Goal: Transaction & Acquisition: Subscribe to service/newsletter

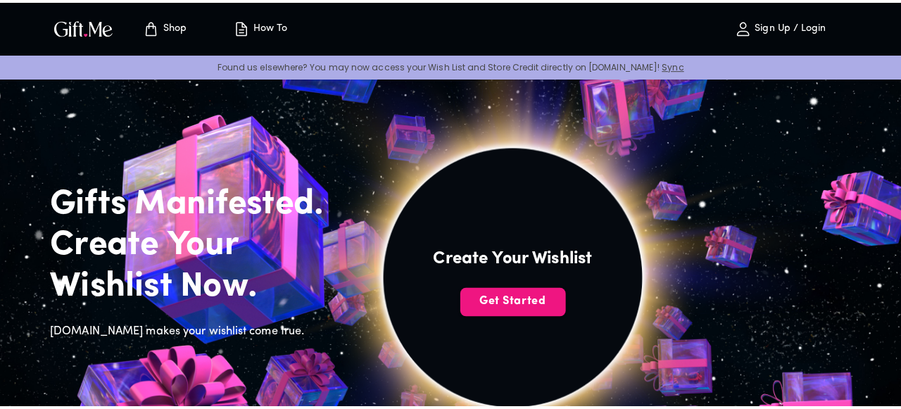
scroll to position [76, 0]
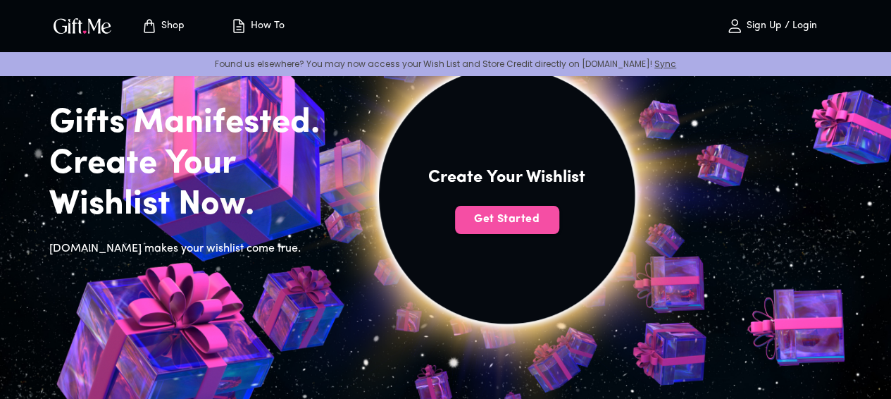
click at [559, 227] on span "Get Started" at bounding box center [507, 218] width 104 height 15
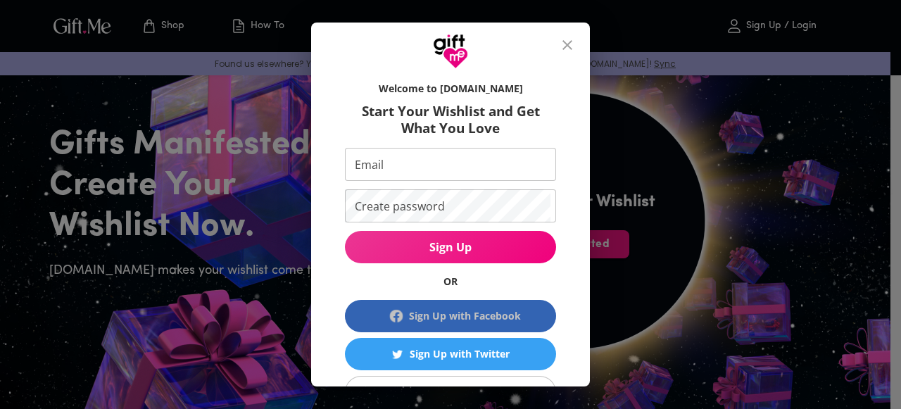
click at [475, 312] on div "Sign Up with Facebook" at bounding box center [465, 315] width 112 height 15
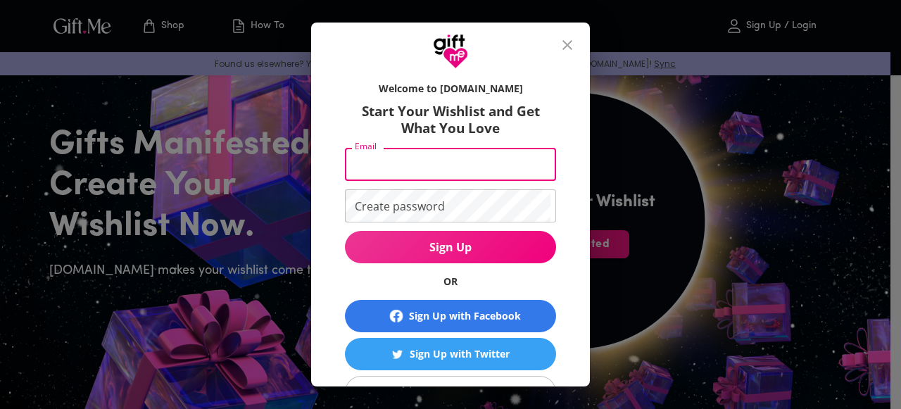
click at [422, 168] on input "Email" at bounding box center [448, 164] width 206 height 33
type input "[EMAIL_ADDRESS][DOMAIN_NAME]"
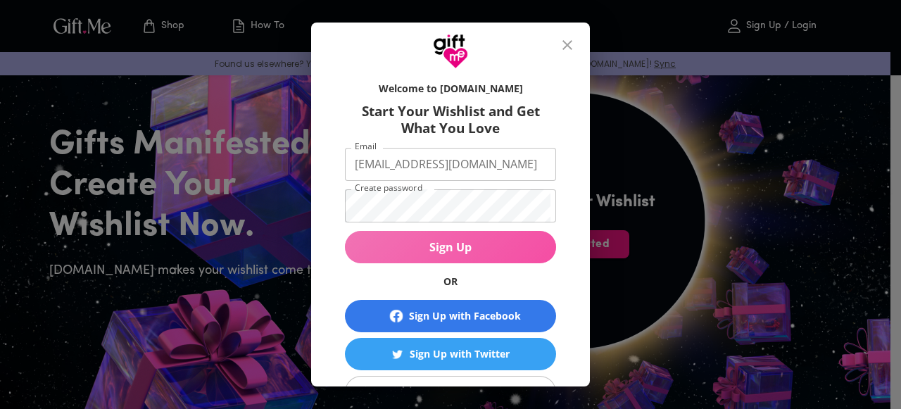
click at [489, 246] on span "Sign Up" at bounding box center [450, 246] width 211 height 15
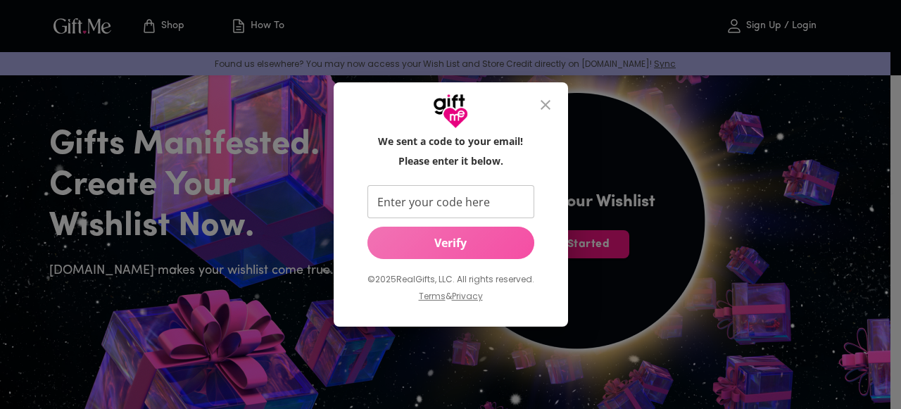
click at [482, 249] on span "Verify" at bounding box center [451, 242] width 167 height 15
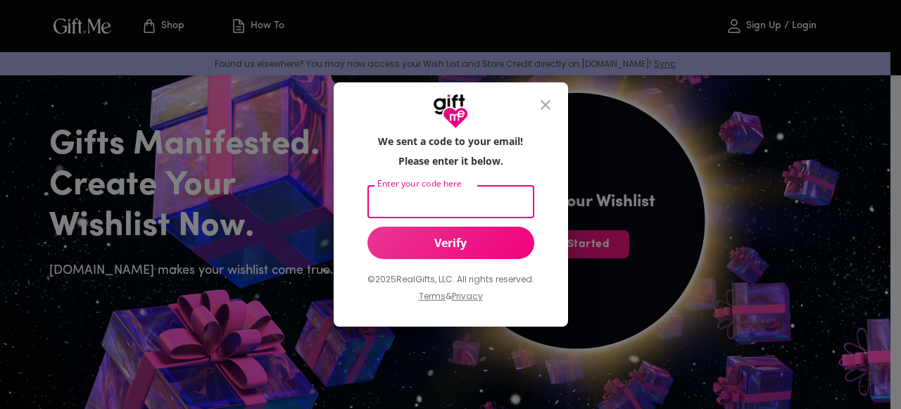
click at [483, 195] on input "Enter your code here" at bounding box center [448, 201] width 161 height 33
click at [484, 262] on div "© 2025 RealGifts, LLC. All rights reserved. Terms & Privacy" at bounding box center [451, 287] width 167 height 56
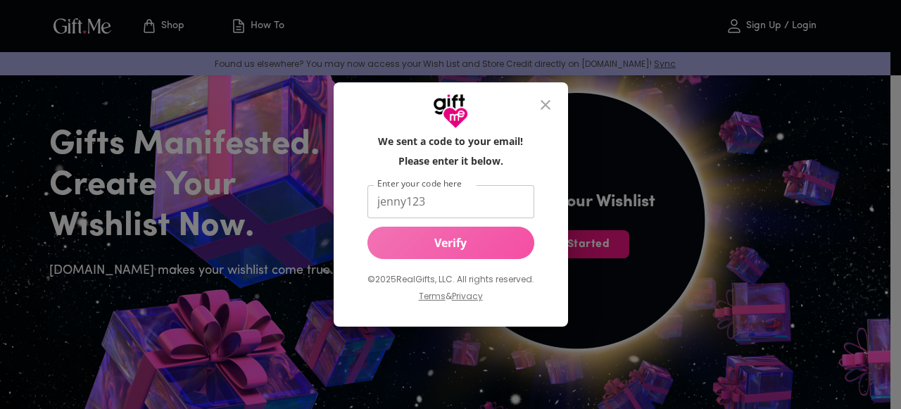
click at [480, 250] on span "Verify" at bounding box center [451, 242] width 167 height 15
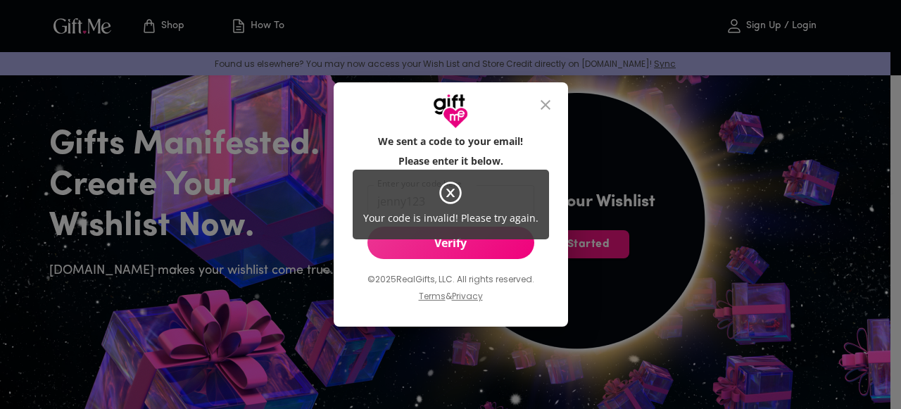
click at [452, 202] on icon at bounding box center [450, 192] width 25 height 25
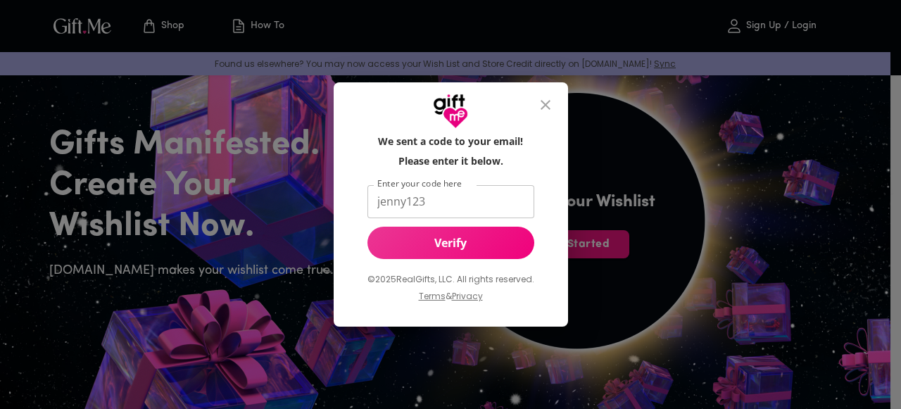
click at [449, 192] on icon at bounding box center [451, 194] width 8 height 8
click at [444, 202] on input "jenny123" at bounding box center [448, 201] width 161 height 33
click at [455, 241] on span "Verify" at bounding box center [451, 242] width 167 height 15
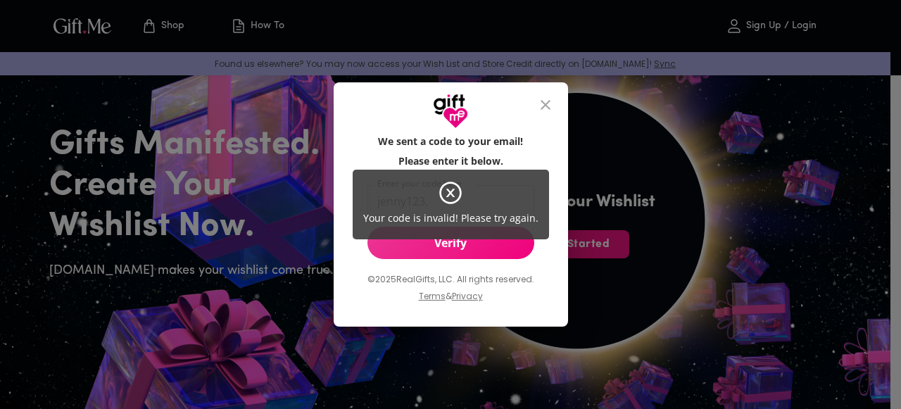
click at [446, 192] on icon at bounding box center [450, 192] width 25 height 25
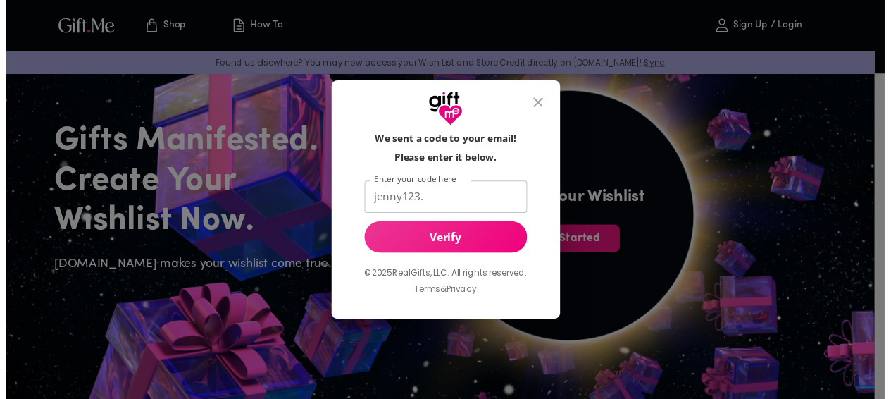
scroll to position [35, 0]
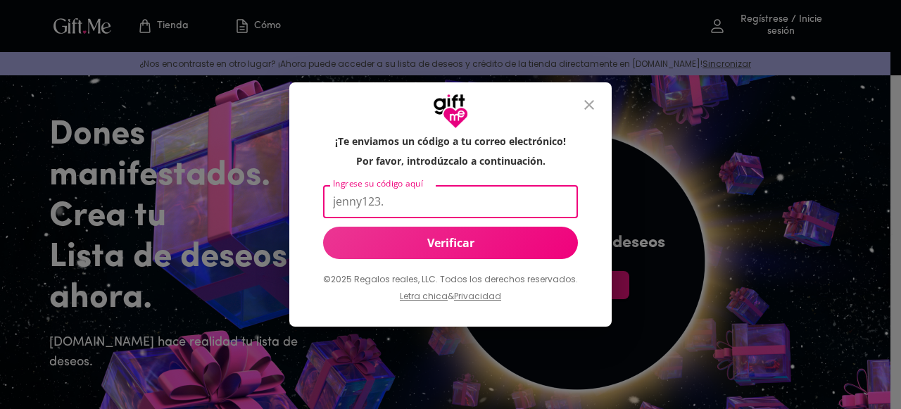
click at [493, 199] on input "jenny123." at bounding box center [447, 201] width 249 height 33
type input "j"
type input "668631"
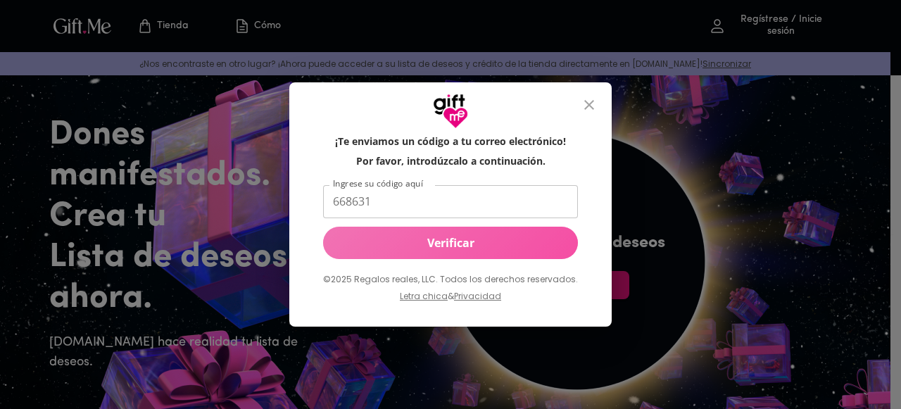
click at [491, 233] on button "Verificar" at bounding box center [450, 243] width 255 height 32
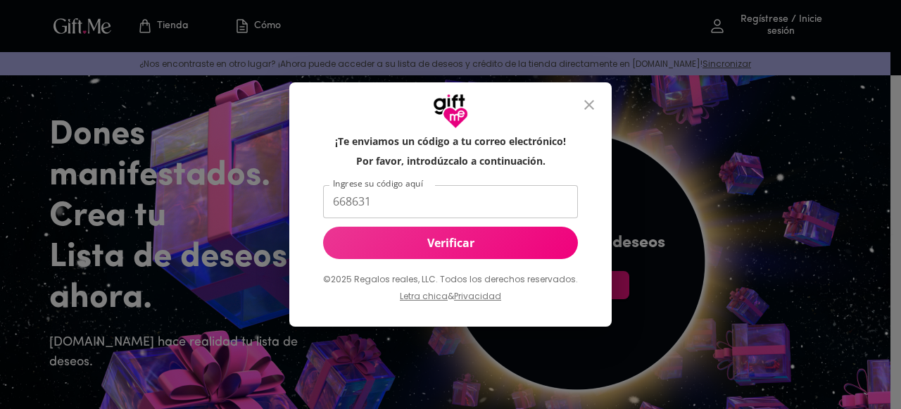
click at [491, 250] on span "Verificar" at bounding box center [450, 242] width 255 height 15
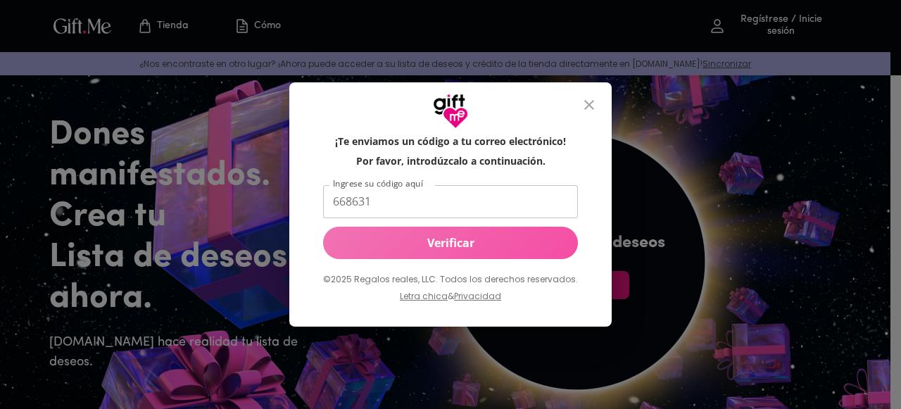
click at [491, 250] on span "Verificar" at bounding box center [450, 242] width 255 height 15
click at [479, 242] on span "Verificar" at bounding box center [450, 242] width 255 height 15
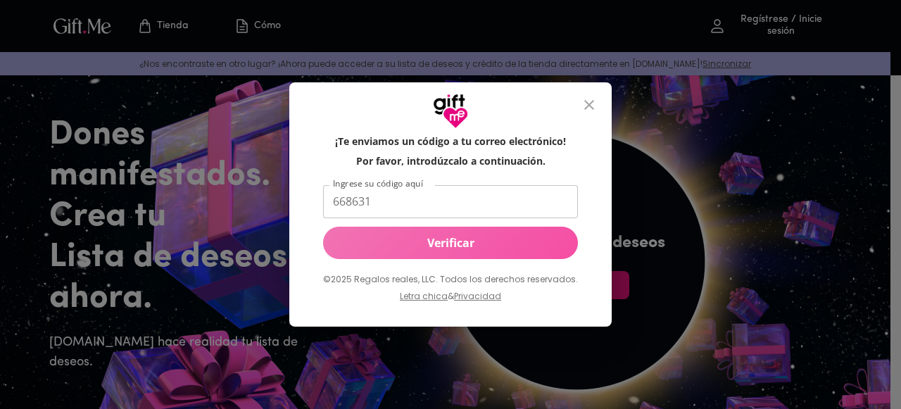
click at [479, 242] on span "Verificar" at bounding box center [450, 242] width 255 height 15
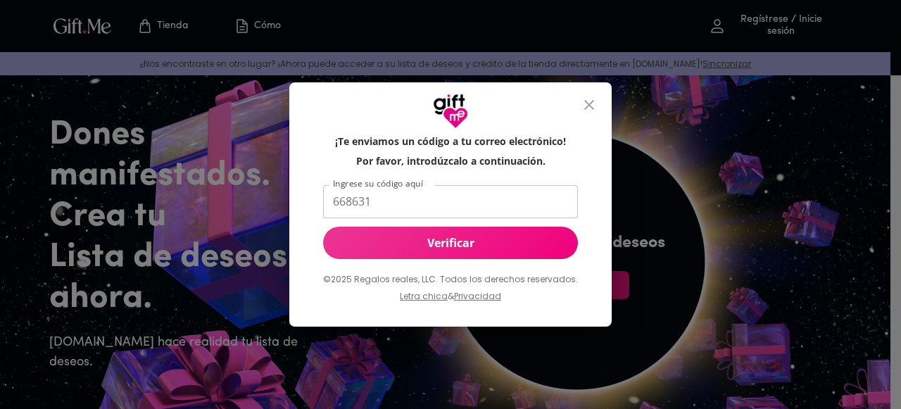
click at [584, 101] on icon "cerrar" at bounding box center [589, 105] width 10 height 10
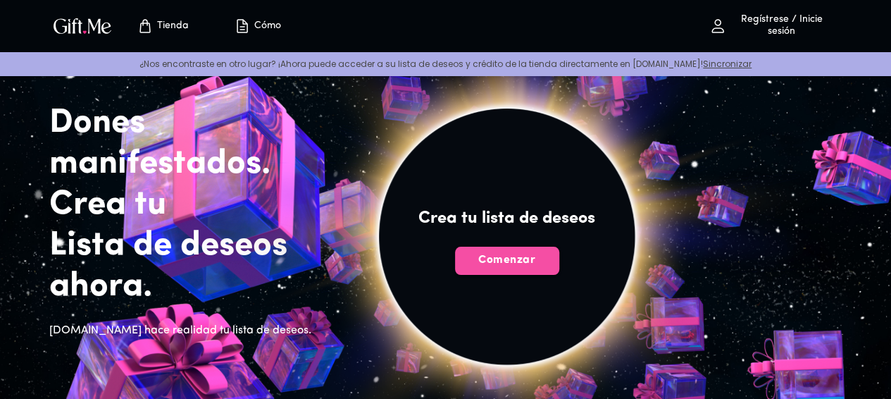
click at [559, 268] on span "Comenzar" at bounding box center [507, 259] width 104 height 15
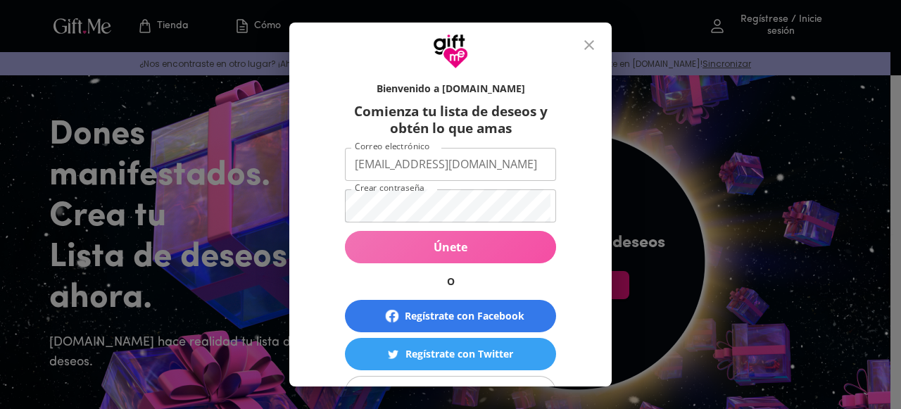
click at [463, 243] on span "Únete" at bounding box center [450, 246] width 211 height 15
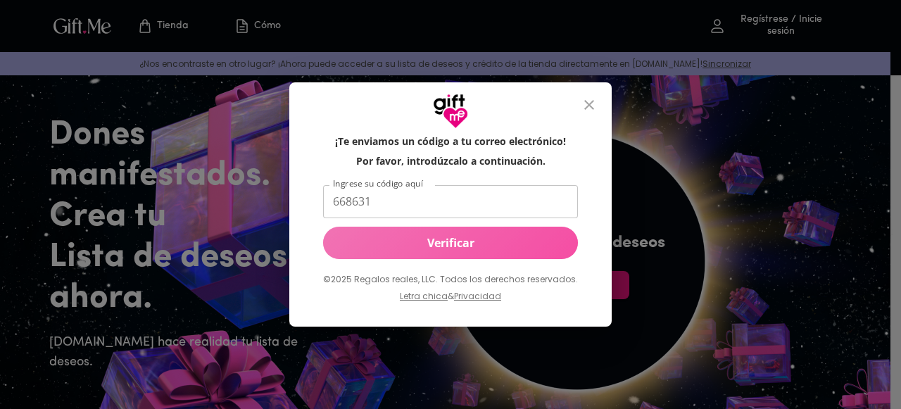
click at [489, 246] on span "Verificar" at bounding box center [450, 242] width 255 height 15
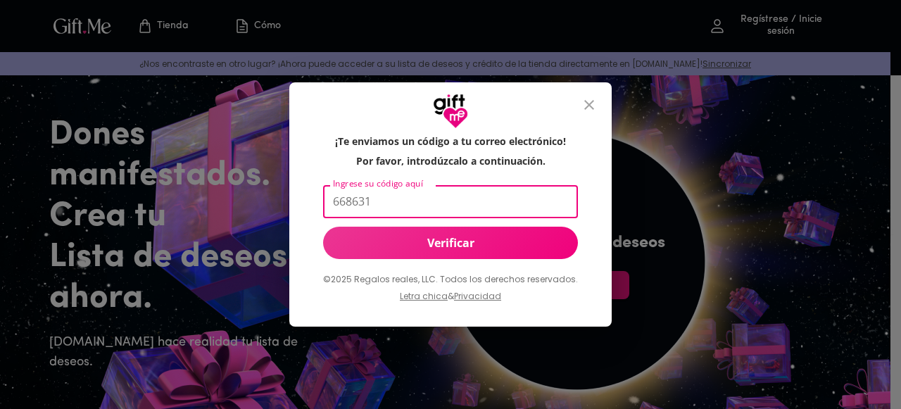
click at [442, 201] on input "668631" at bounding box center [447, 201] width 249 height 33
type input "6"
type input "885711"
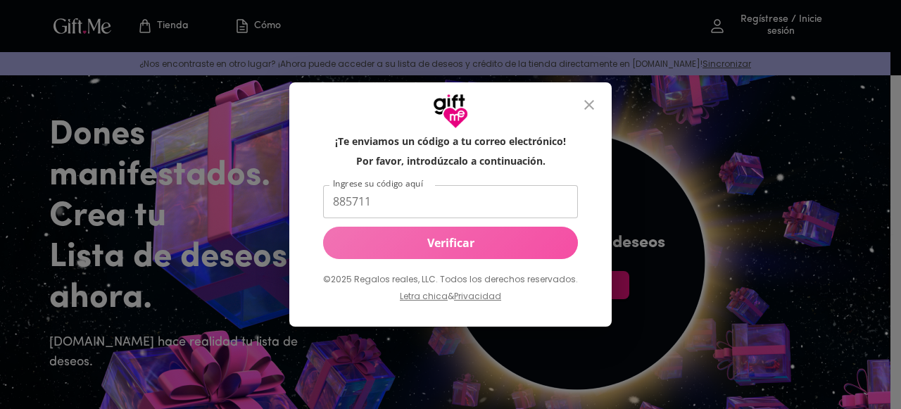
click at [453, 234] on button "Verificar" at bounding box center [450, 243] width 255 height 32
click at [458, 250] on span "Verificar" at bounding box center [450, 242] width 255 height 15
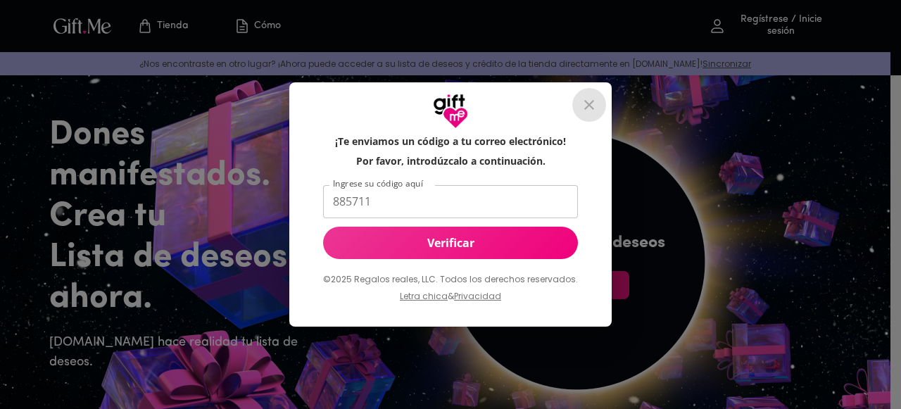
click at [585, 102] on icon "cerrar" at bounding box center [589, 104] width 17 height 17
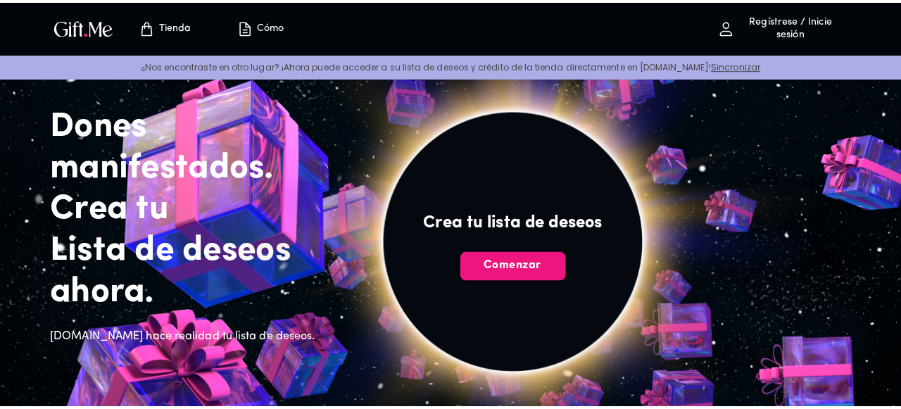
scroll to position [0, 0]
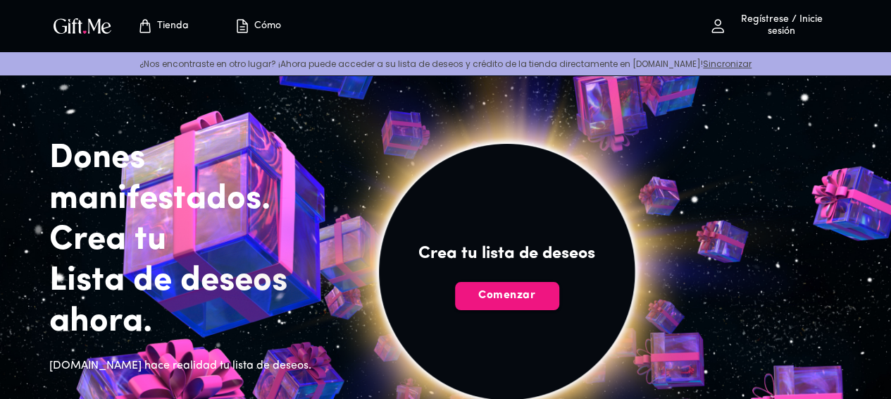
click at [758, 32] on p "Regístrese / Inicie sesión" at bounding box center [779, 26] width 107 height 24
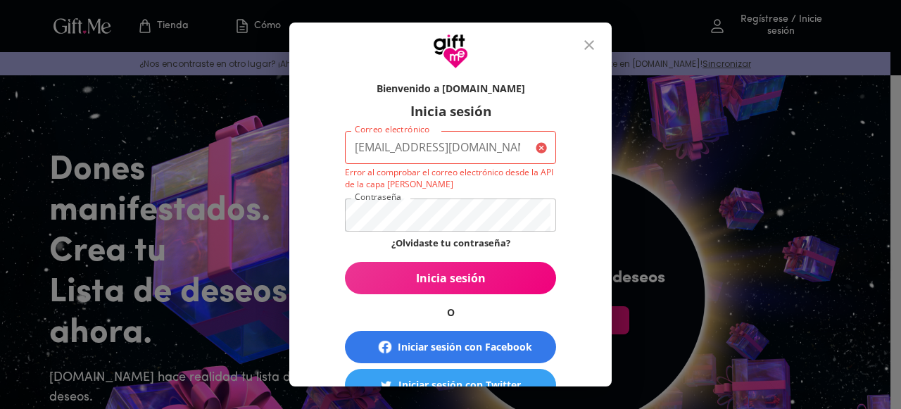
click at [475, 189] on p "Error al comprobar el correo electrónico desde la API de la capa [PERSON_NAME]" at bounding box center [450, 178] width 211 height 24
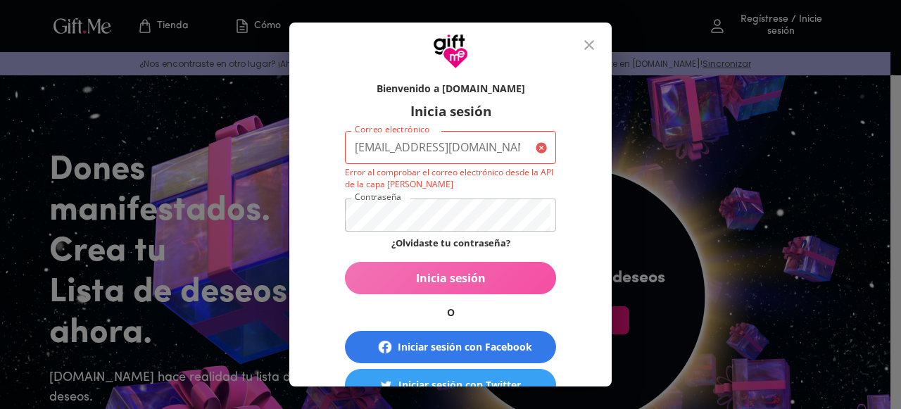
click at [354, 275] on span "Inicia sesión" at bounding box center [450, 277] width 211 height 15
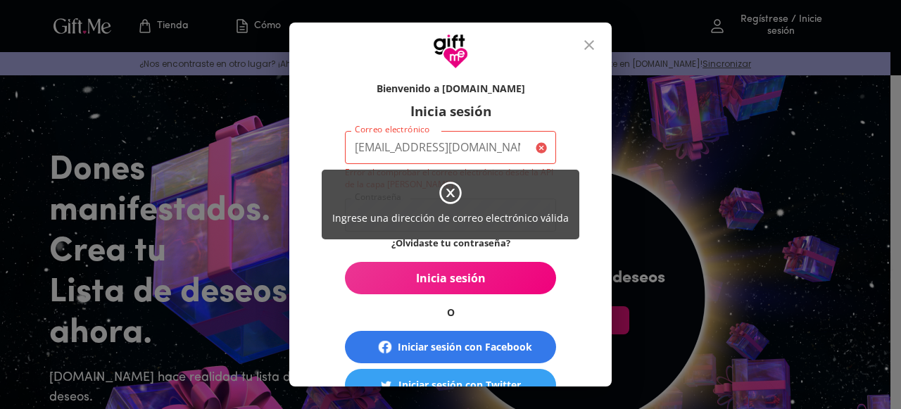
click at [431, 275] on div "Ingrese una dirección de correo electrónico válida" at bounding box center [450, 204] width 901 height 409
click at [513, 143] on div "Ingrese una dirección de correo electrónico válida" at bounding box center [450, 204] width 901 height 409
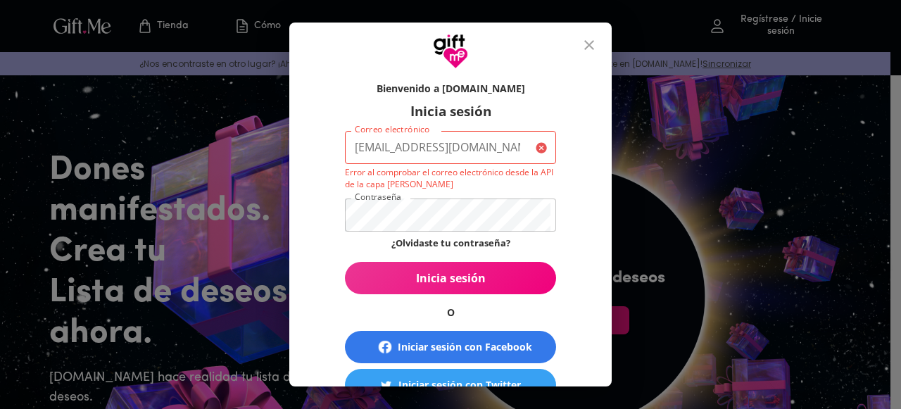
click at [538, 153] on icon at bounding box center [544, 150] width 17 height 17
click at [529, 141] on div "[EMAIL_ADDRESS][DOMAIN_NAME] Correo electrónico" at bounding box center [450, 147] width 211 height 33
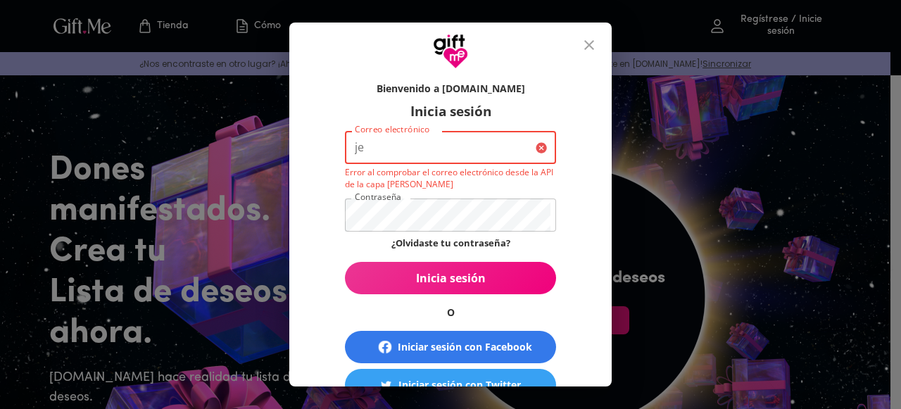
type input "j"
type input "[EMAIL_ADDRESS][DOMAIN_NAME]"
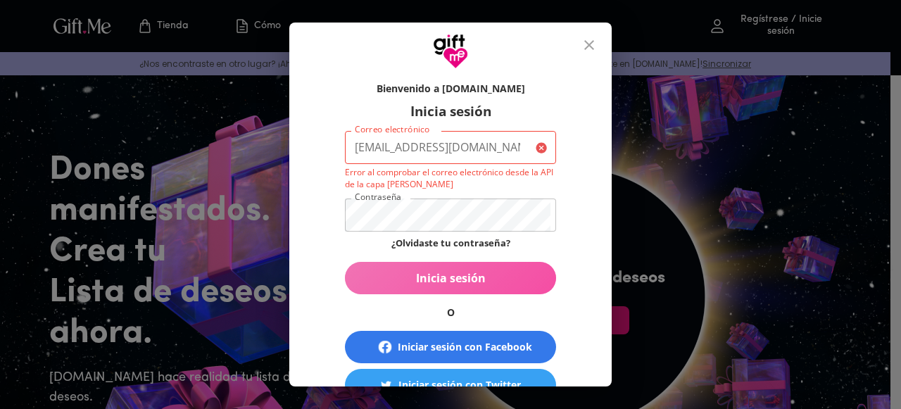
click at [476, 277] on span "Inicia sesión" at bounding box center [450, 277] width 211 height 15
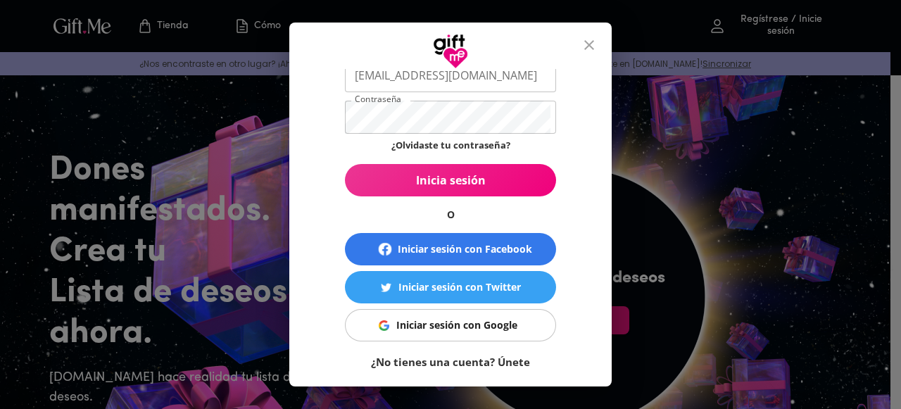
scroll to position [123, 0]
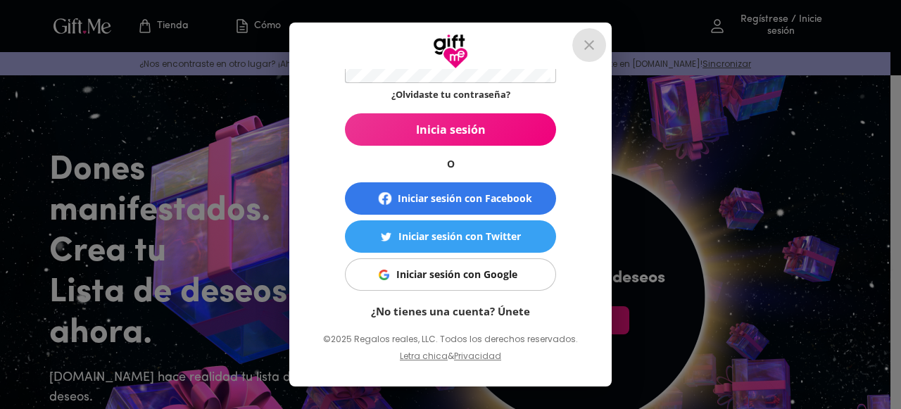
click at [587, 46] on icon "cerrar" at bounding box center [589, 45] width 17 height 17
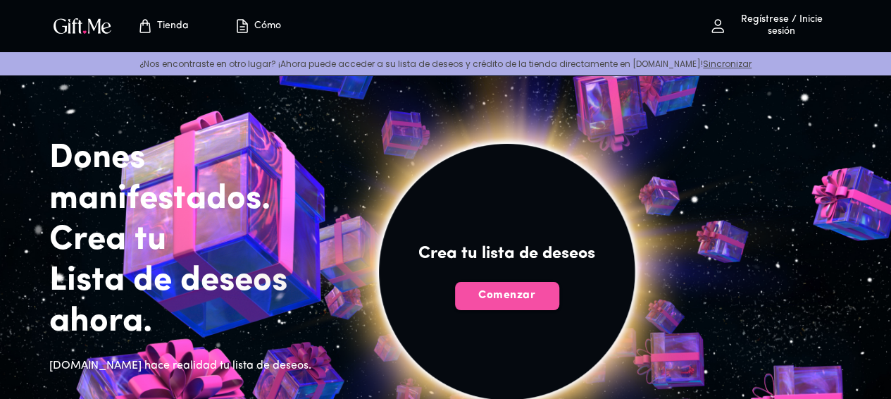
click at [559, 303] on span "Comenzar" at bounding box center [507, 294] width 104 height 15
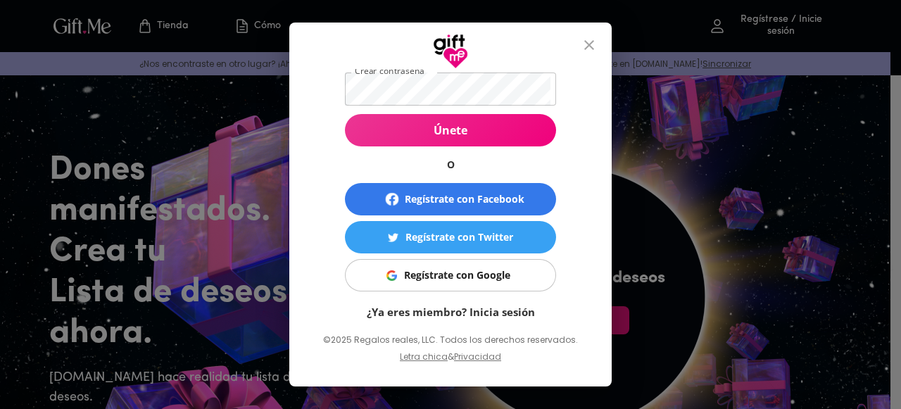
scroll to position [117, 0]
click at [468, 308] on link "¿Ya eres miembro? Inicia sesión" at bounding box center [451, 312] width 168 height 14
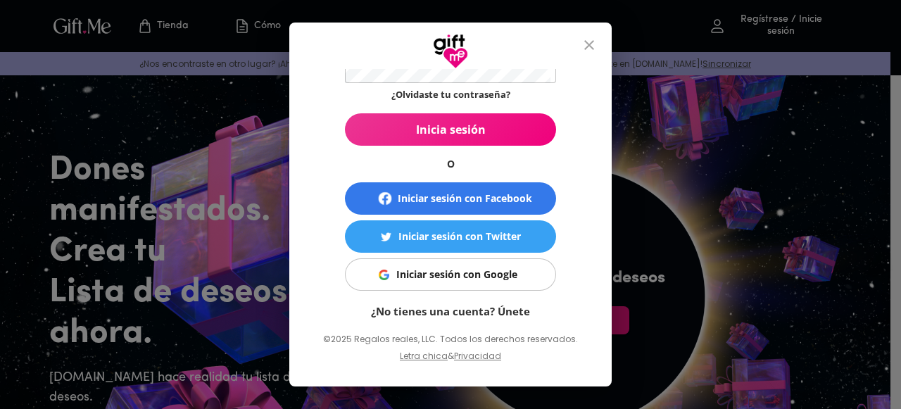
click at [470, 312] on link "¿No tienes una cuenta? Únete" at bounding box center [450, 311] width 159 height 14
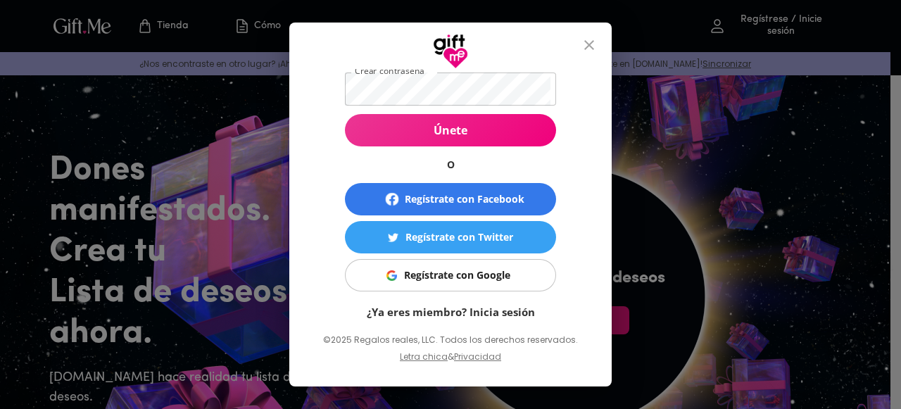
click at [470, 312] on link "¿Ya eres miembro? Inicia sesión" at bounding box center [451, 312] width 168 height 14
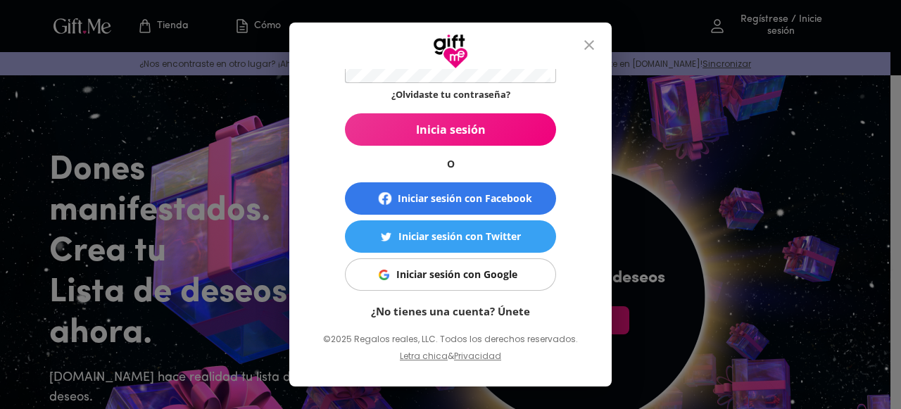
click at [470, 312] on link "¿No tienes una cuenta? Únete" at bounding box center [450, 311] width 159 height 14
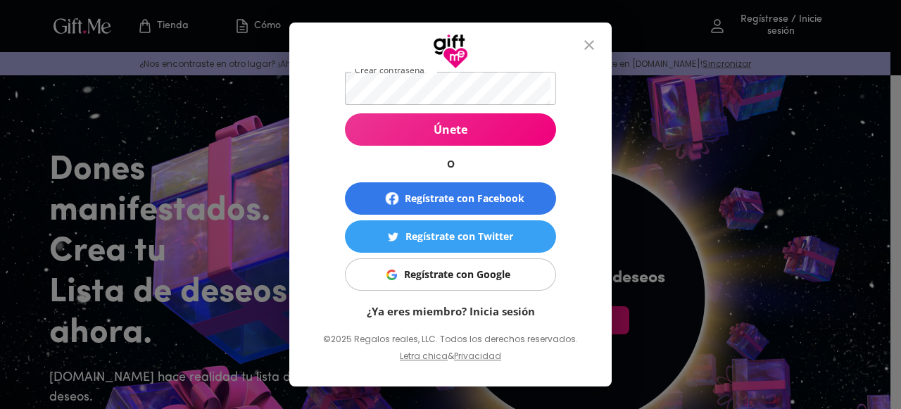
scroll to position [100, 0]
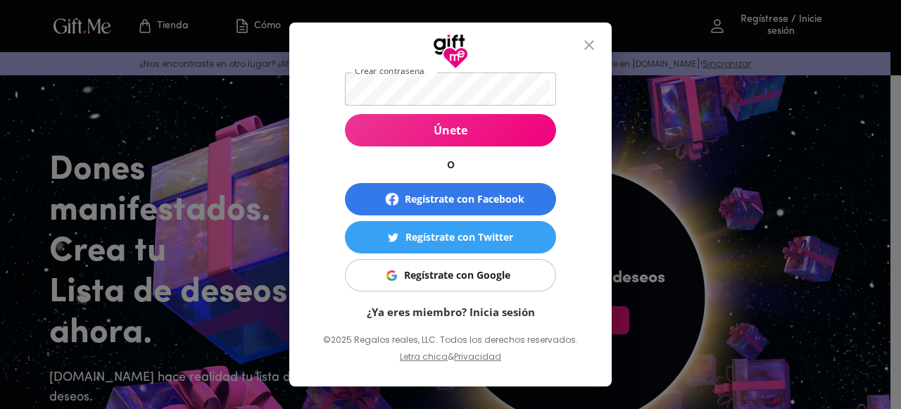
click at [470, 312] on link "¿Ya eres miembro? Inicia sesión" at bounding box center [451, 312] width 168 height 14
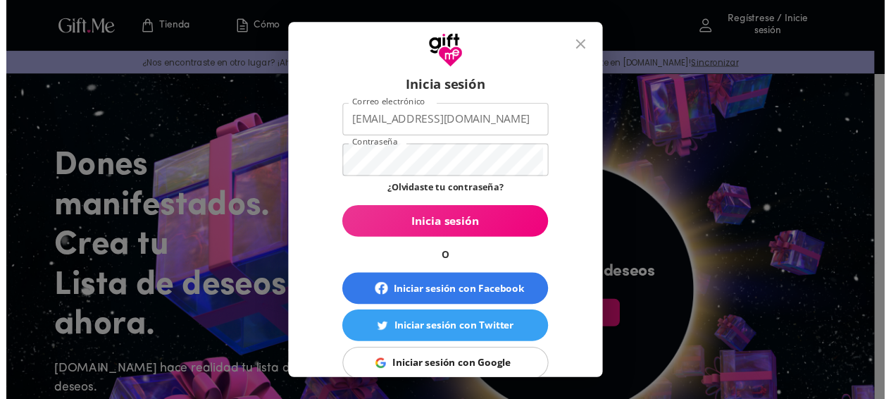
scroll to position [26, 0]
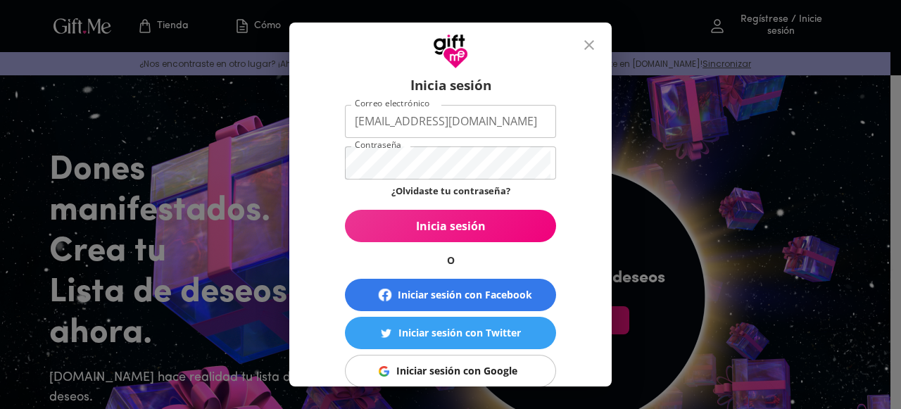
click at [472, 294] on div "Iniciar sesión con Facebook" at bounding box center [465, 294] width 134 height 15
click at [667, 206] on div "Bienvenido a [DOMAIN_NAME] Inicia sesión Correo electrónico [EMAIL_ADDRESS][DOM…" at bounding box center [450, 204] width 901 height 409
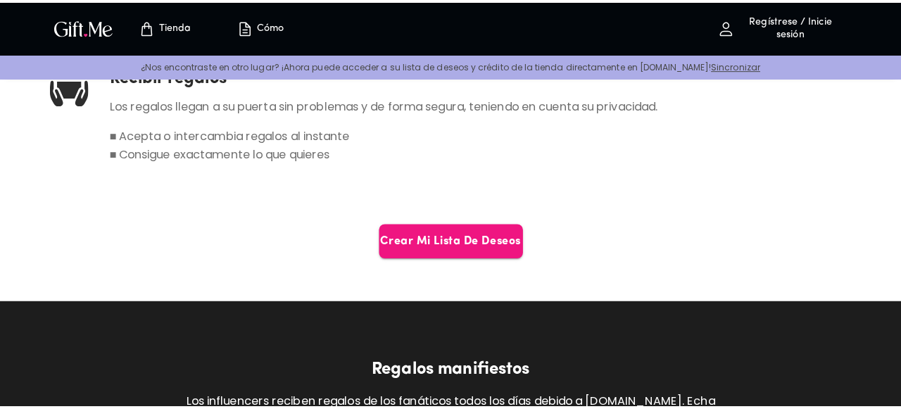
scroll to position [965, 0]
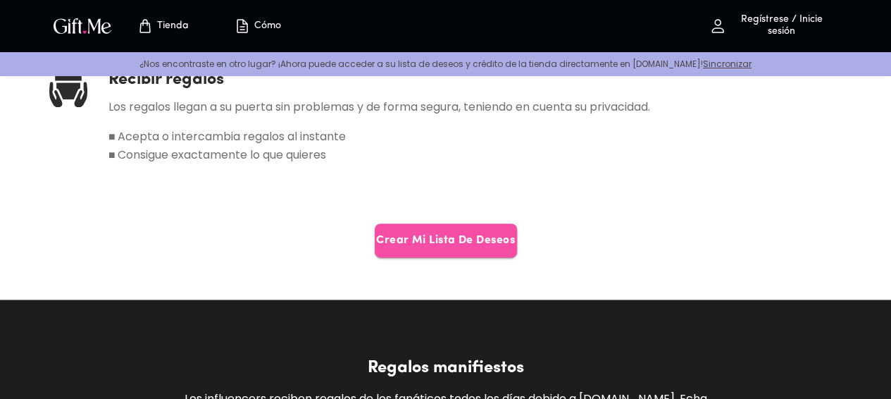
click at [475, 232] on span "Crear mi lista de deseos" at bounding box center [446, 239] width 142 height 15
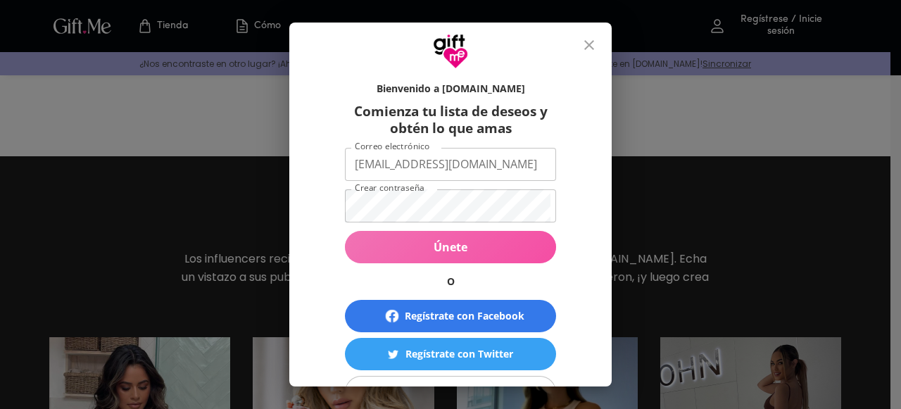
click at [482, 244] on span "Únete" at bounding box center [450, 246] width 211 height 15
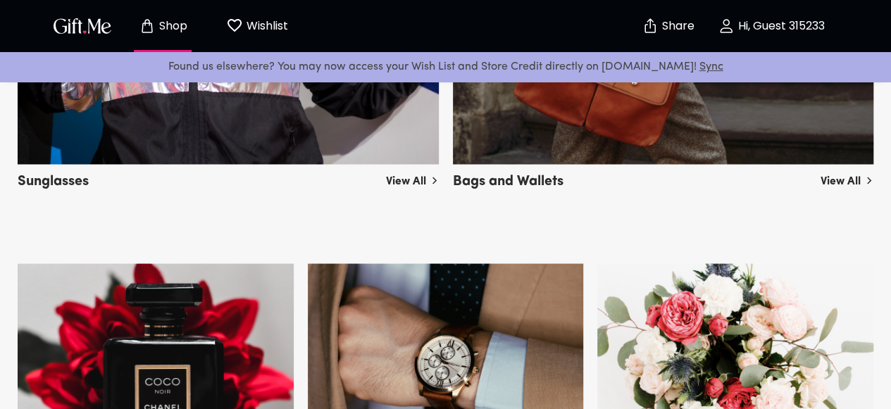
scroll to position [1163, 0]
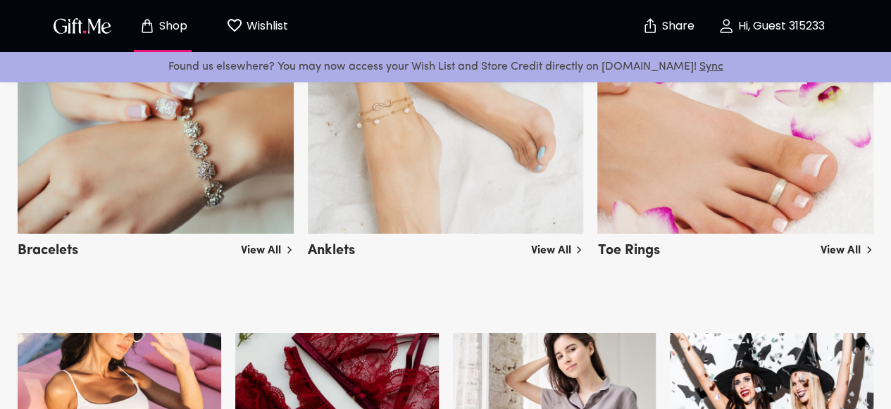
click at [263, 19] on p "Wishlist" at bounding box center [265, 26] width 45 height 18
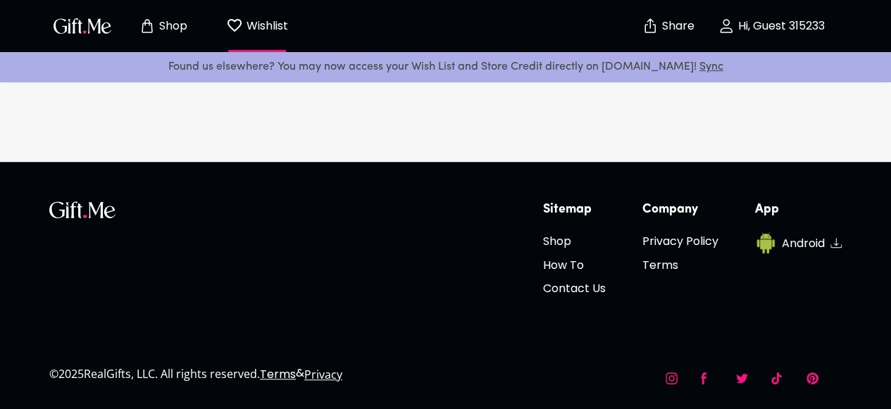
scroll to position [1, 0]
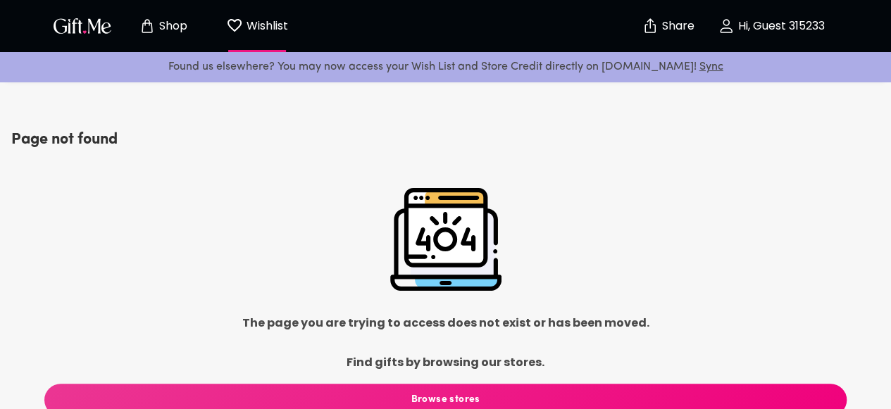
click at [676, 26] on p "Share" at bounding box center [676, 26] width 36 height 12
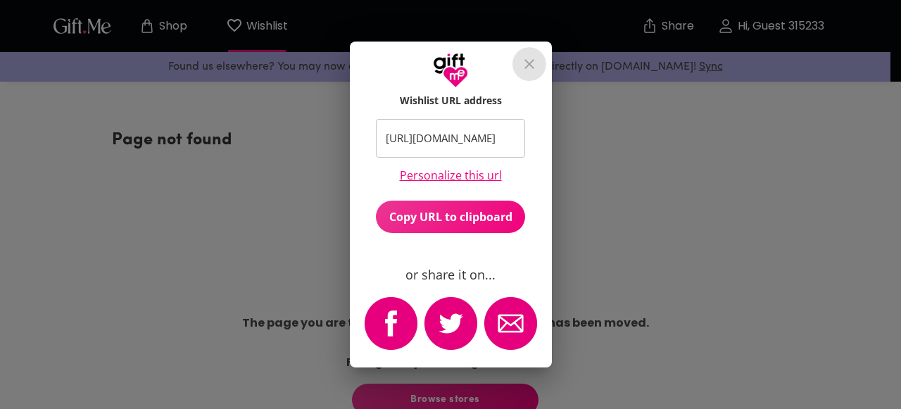
click at [530, 63] on icon "close" at bounding box center [530, 64] width 10 height 10
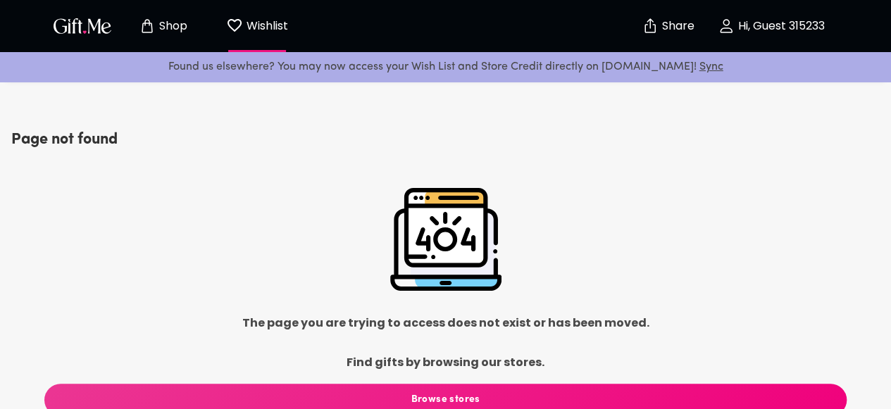
click at [755, 22] on p "Hi, Guest 315233" at bounding box center [779, 26] width 90 height 12
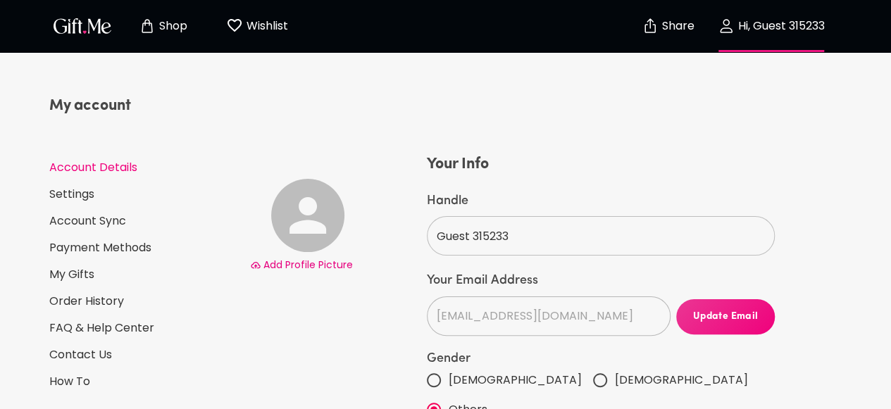
select select "US"
click at [667, 15] on button "Share" at bounding box center [667, 25] width 49 height 49
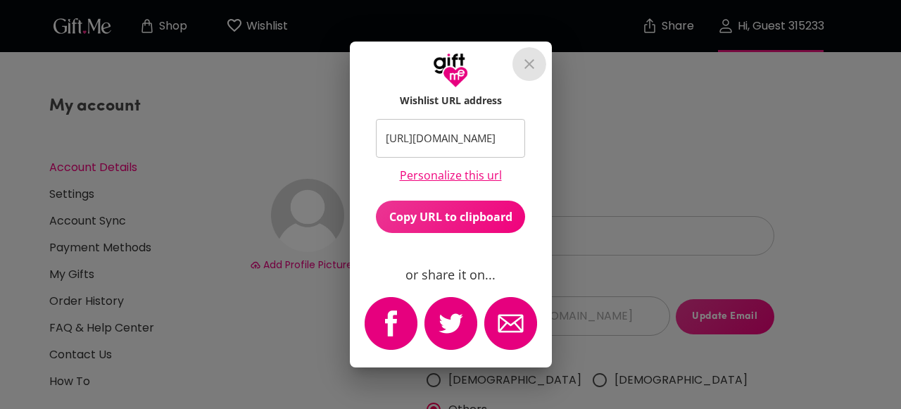
click at [535, 61] on icon "close" at bounding box center [529, 64] width 17 height 17
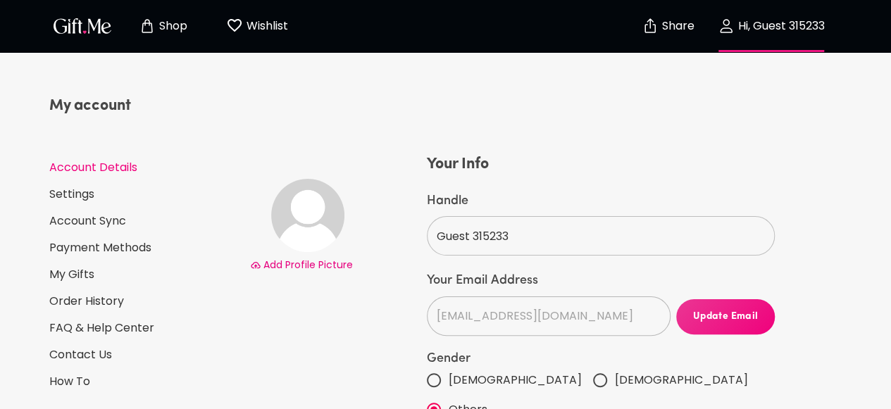
click at [173, 22] on p "Shop" at bounding box center [172, 26] width 32 height 12
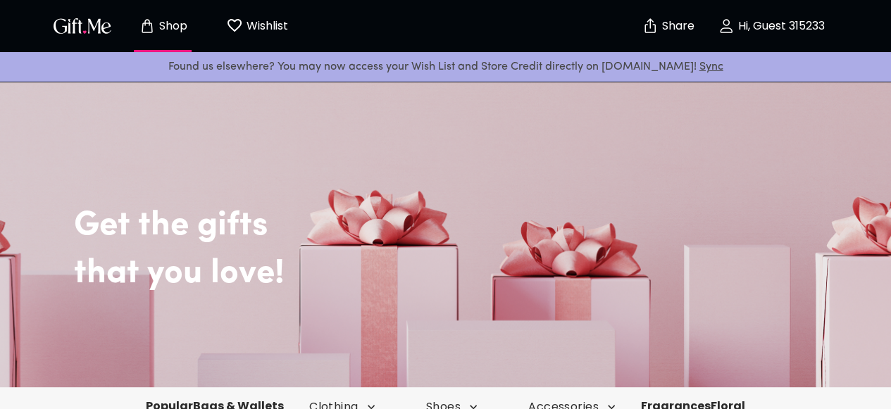
click at [261, 22] on p "Wishlist" at bounding box center [265, 26] width 45 height 18
